Goal: Use online tool/utility: Utilize a website feature to perform a specific function

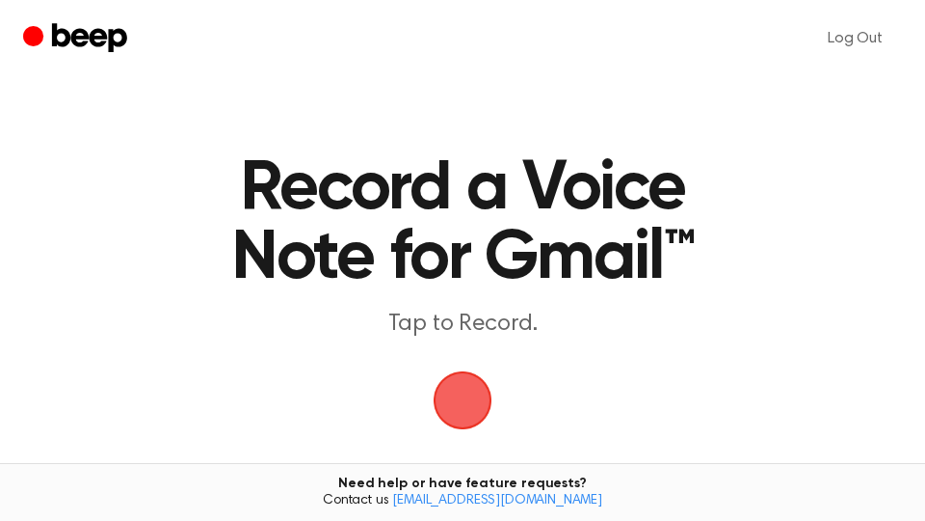
click at [467, 393] on span "button" at bounding box center [463, 400] width 106 height 106
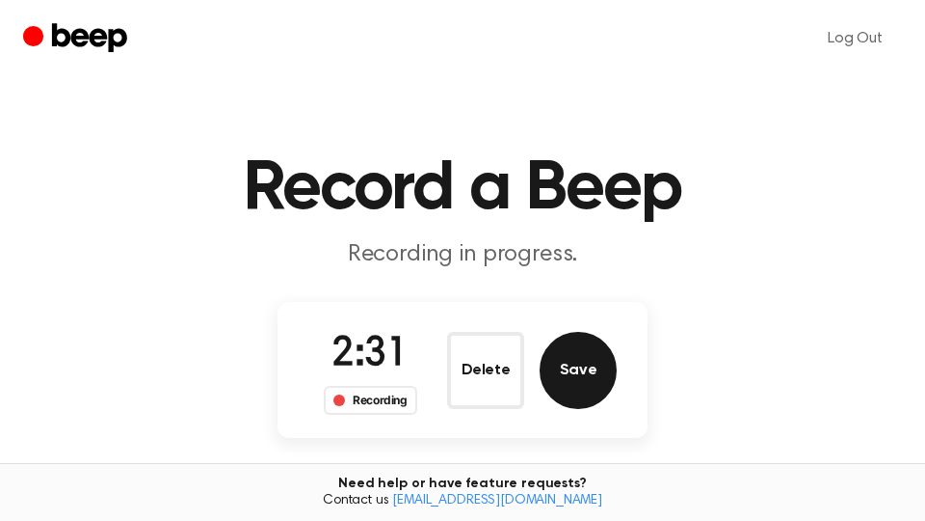
click at [599, 379] on button "Save" at bounding box center [578, 370] width 77 height 77
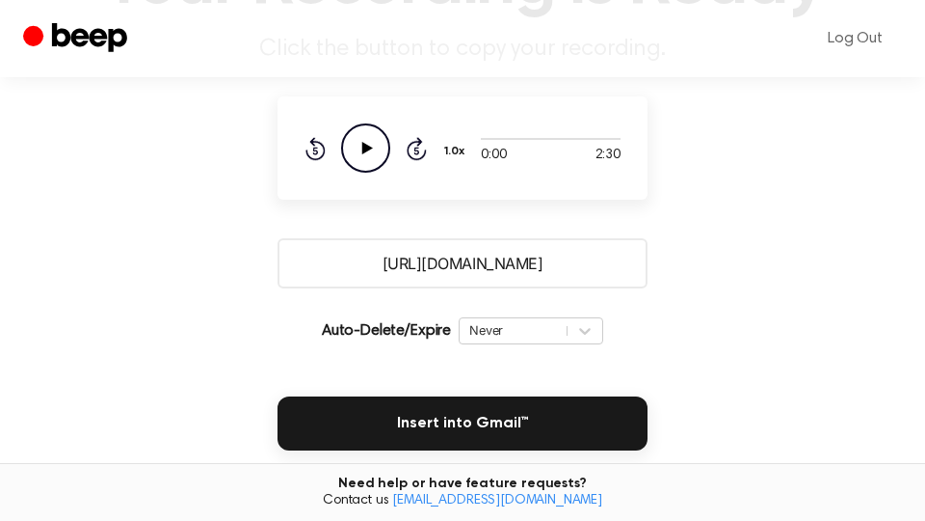
scroll to position [328, 0]
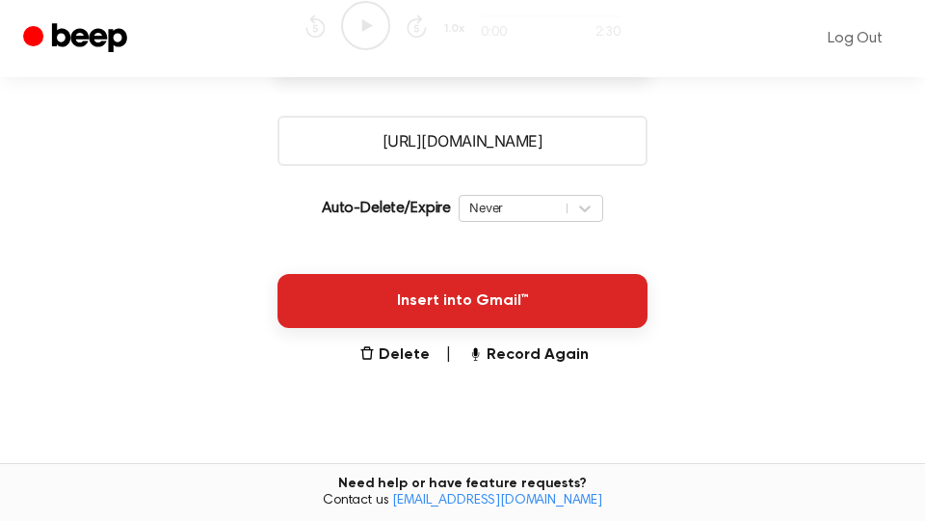
click at [509, 318] on button "Insert into Gmail™" at bounding box center [463, 301] width 370 height 54
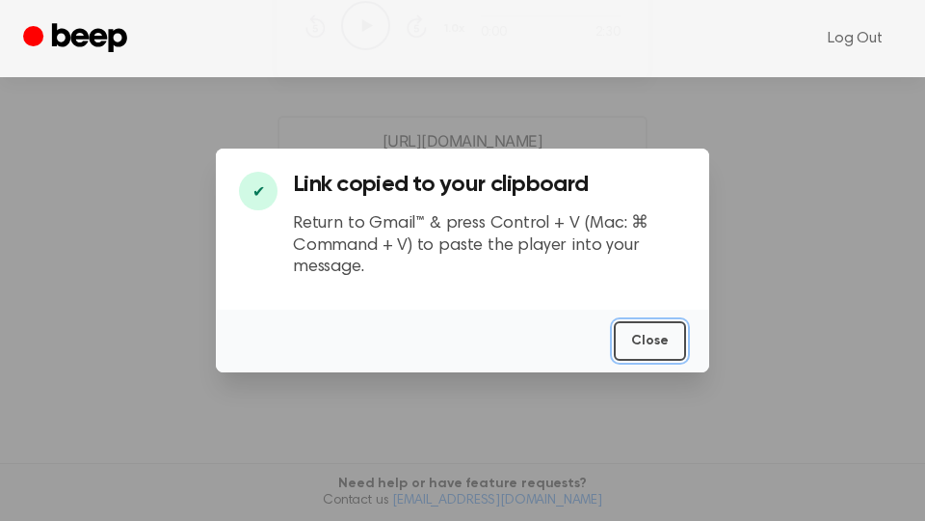
drag, startPoint x: 656, startPoint y: 335, endPoint x: 647, endPoint y: 340, distance: 10.8
click at [656, 338] on button "Close" at bounding box center [650, 341] width 72 height 40
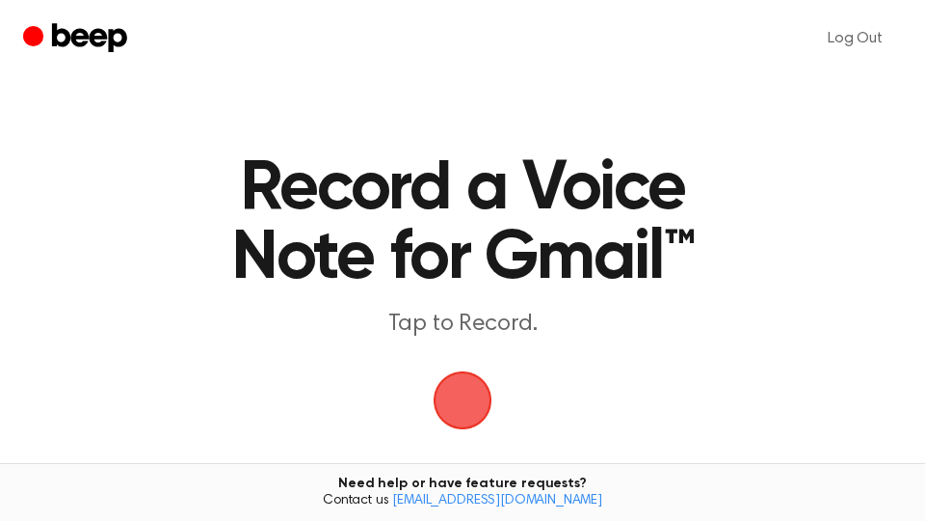
click at [479, 412] on span "button" at bounding box center [462, 399] width 107 height 107
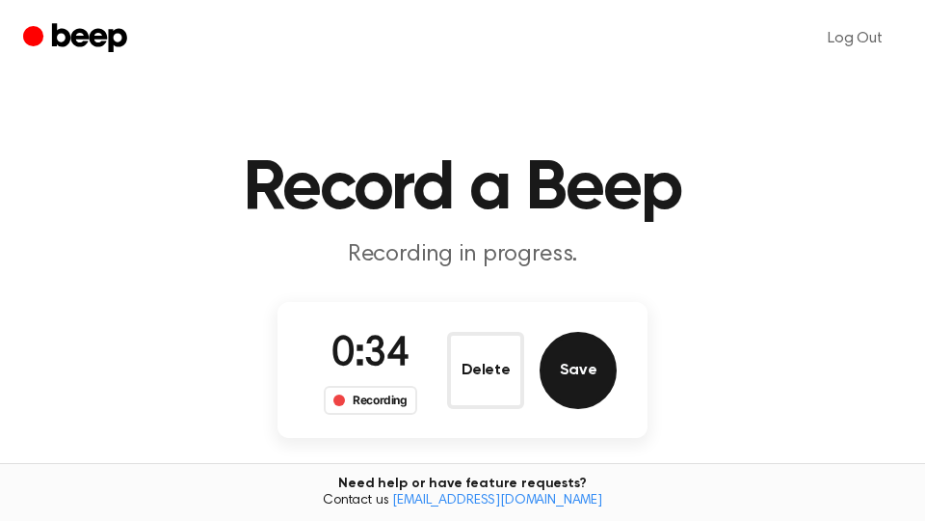
click at [590, 376] on button "Save" at bounding box center [578, 370] width 77 height 77
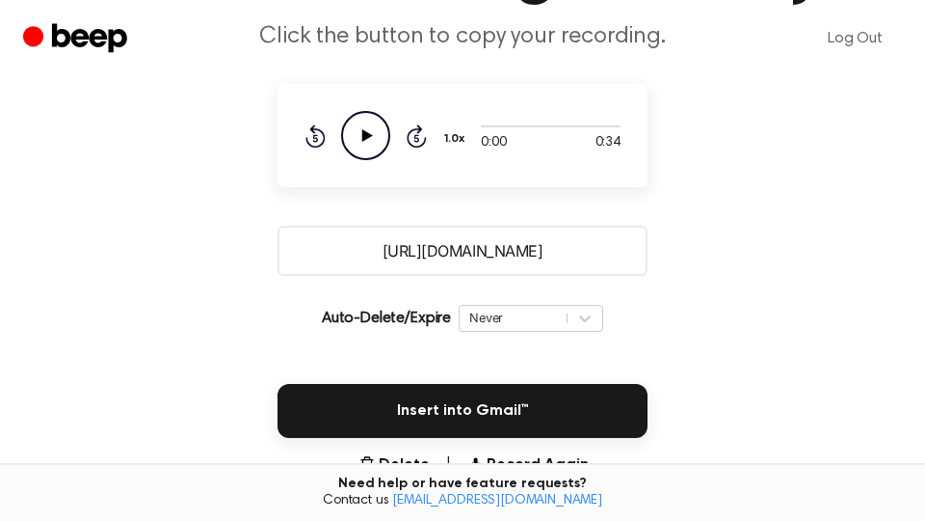
scroll to position [328, 0]
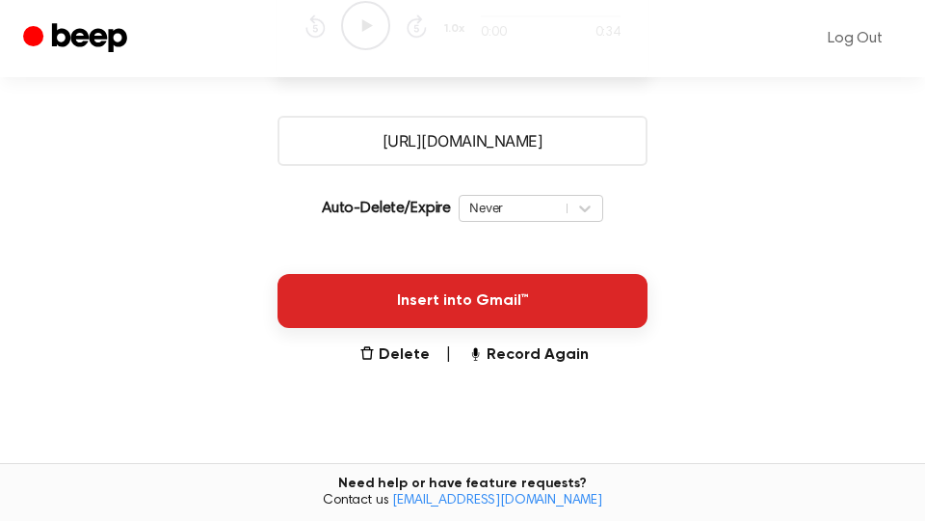
click at [553, 306] on button "Insert into Gmail™" at bounding box center [463, 301] width 370 height 54
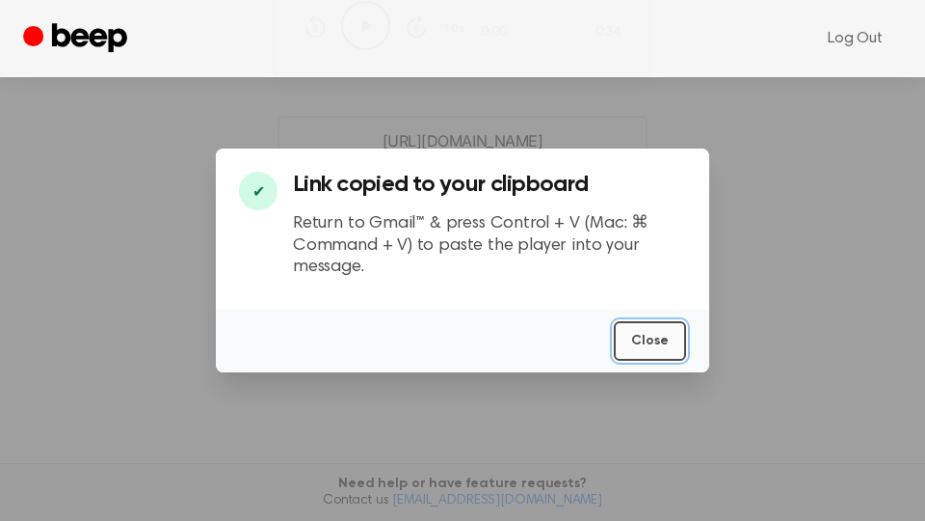
click at [655, 340] on button "Close" at bounding box center [650, 341] width 72 height 40
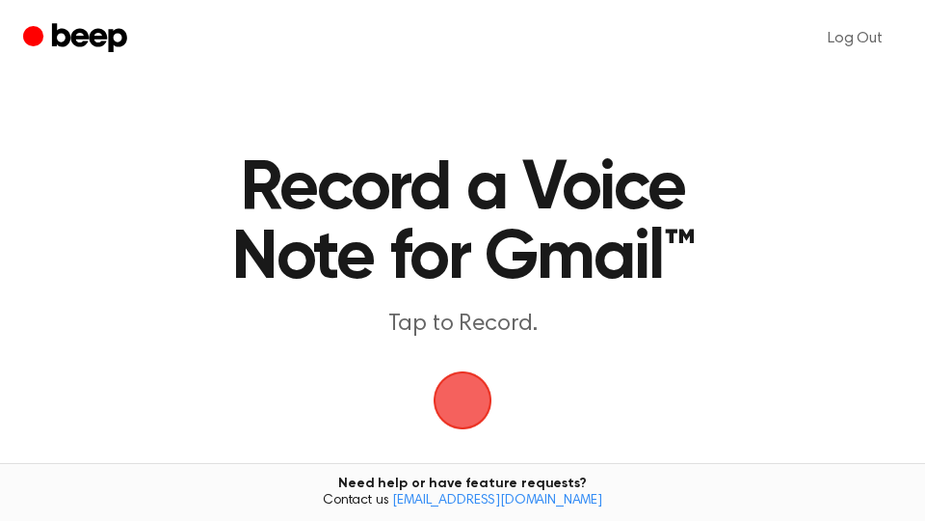
drag, startPoint x: 469, startPoint y: 399, endPoint x: 522, endPoint y: 293, distance: 118.6
click at [469, 396] on span "button" at bounding box center [463, 400] width 108 height 108
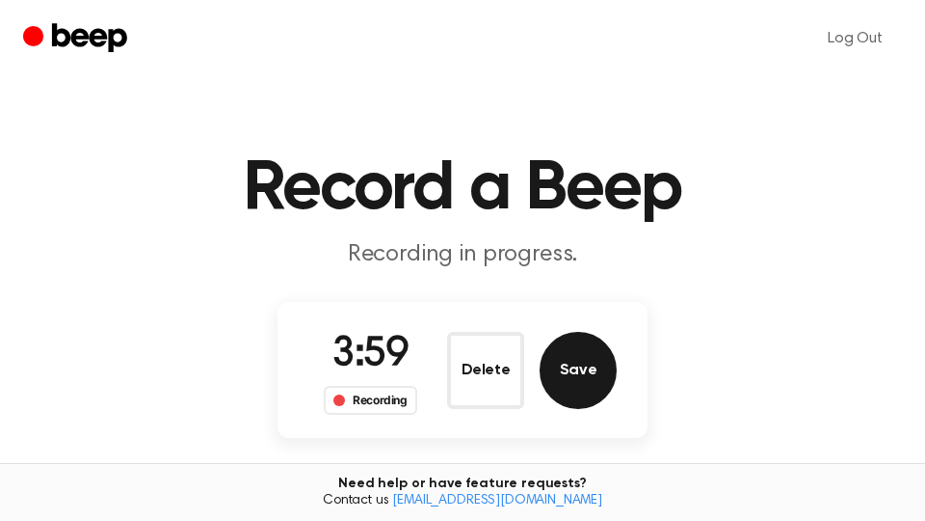
click at [577, 377] on button "Save" at bounding box center [578, 370] width 77 height 77
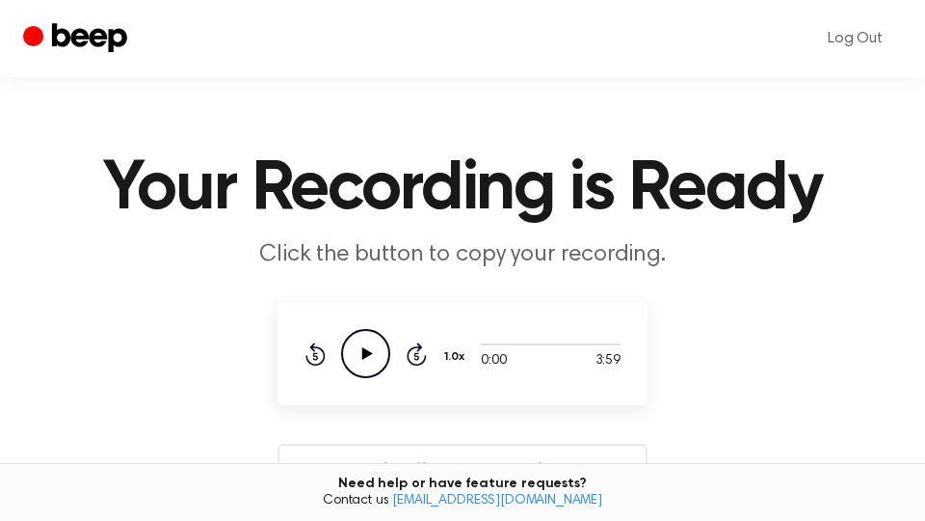
scroll to position [328, 0]
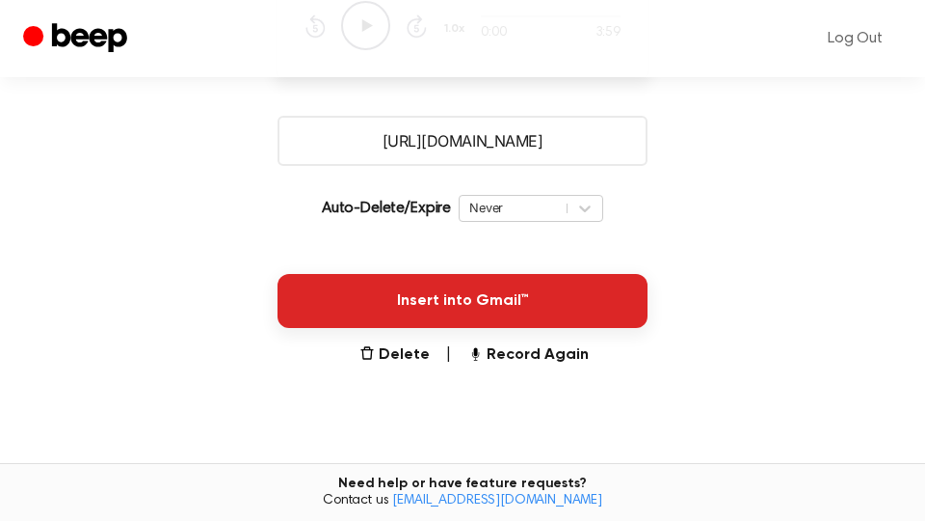
click at [612, 315] on button "Insert into Gmail™" at bounding box center [463, 301] width 370 height 54
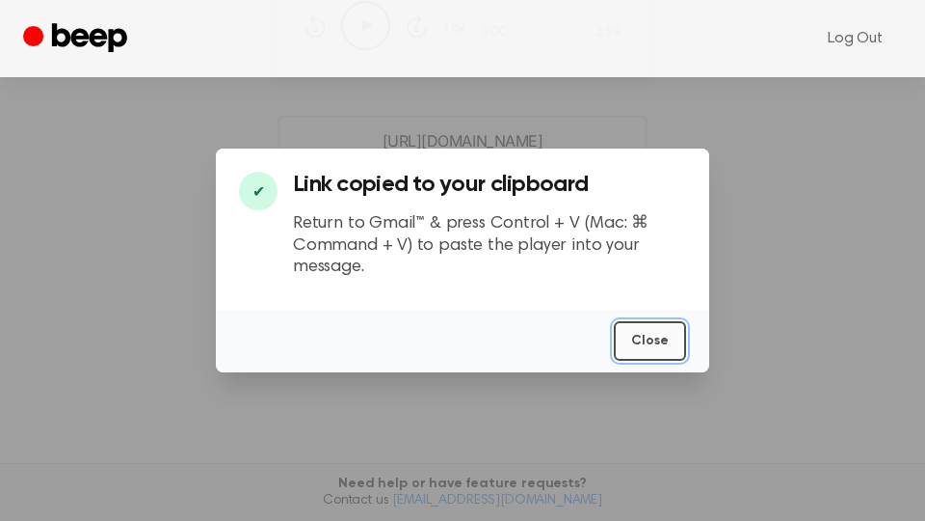
click at [650, 342] on button "Close" at bounding box center [650, 341] width 72 height 40
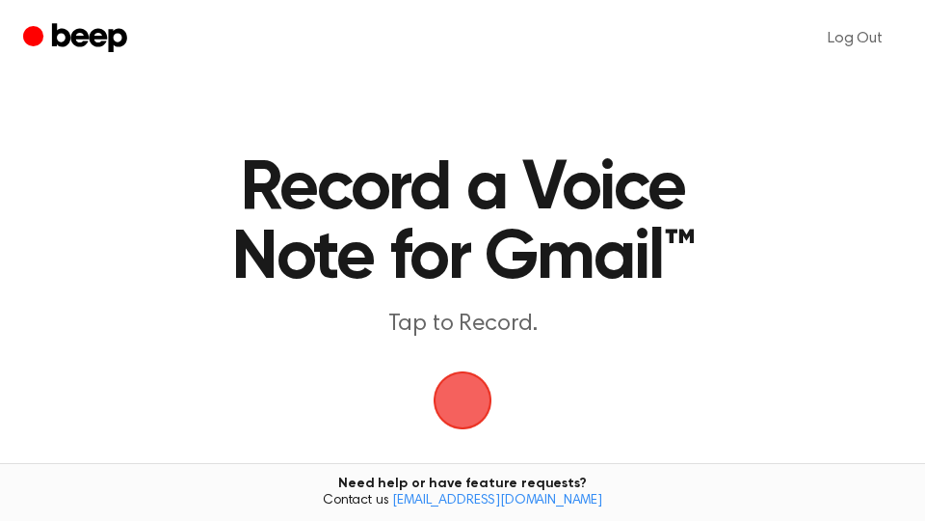
drag, startPoint x: 465, startPoint y: 400, endPoint x: 794, endPoint y: 59, distance: 474.5
click at [467, 400] on span "button" at bounding box center [463, 400] width 59 height 59
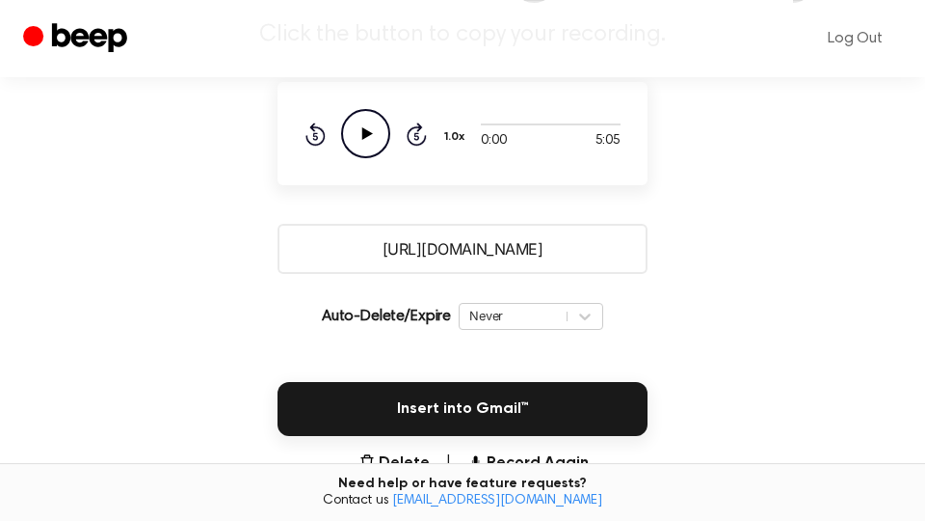
scroll to position [328, 0]
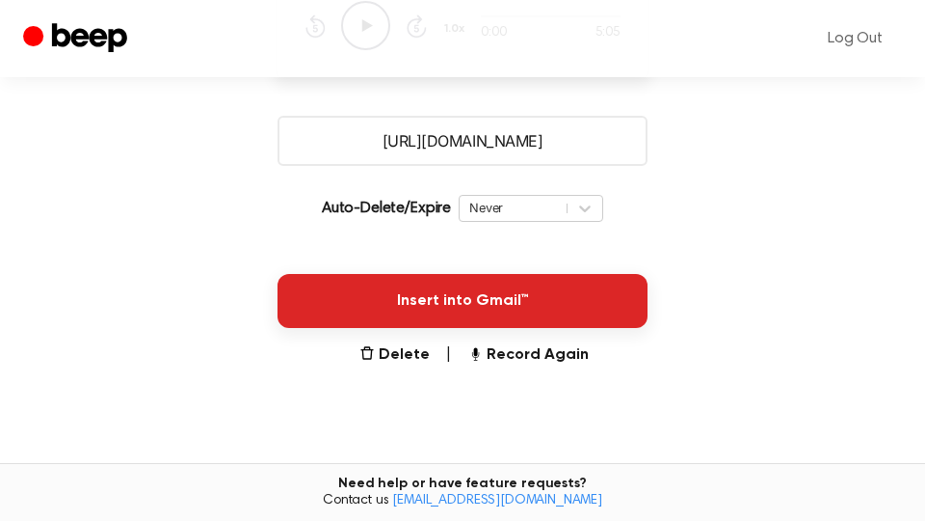
click at [594, 324] on button "Insert into Gmail™" at bounding box center [463, 301] width 370 height 54
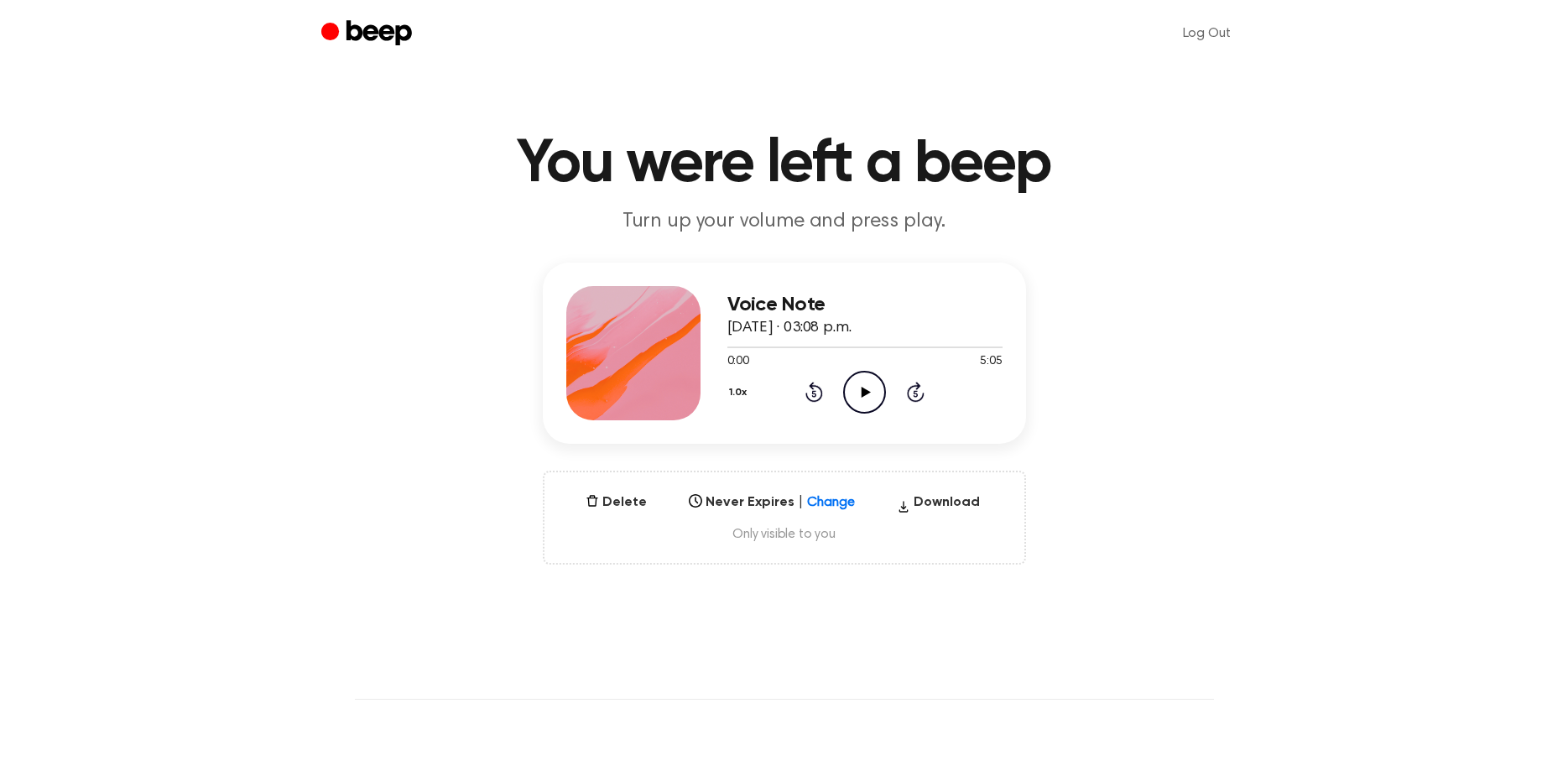
click at [866, 390] on icon at bounding box center [866, 392] width 10 height 11
click at [988, 345] on div at bounding box center [865, 345] width 275 height 13
